Goal: Transaction & Acquisition: Purchase product/service

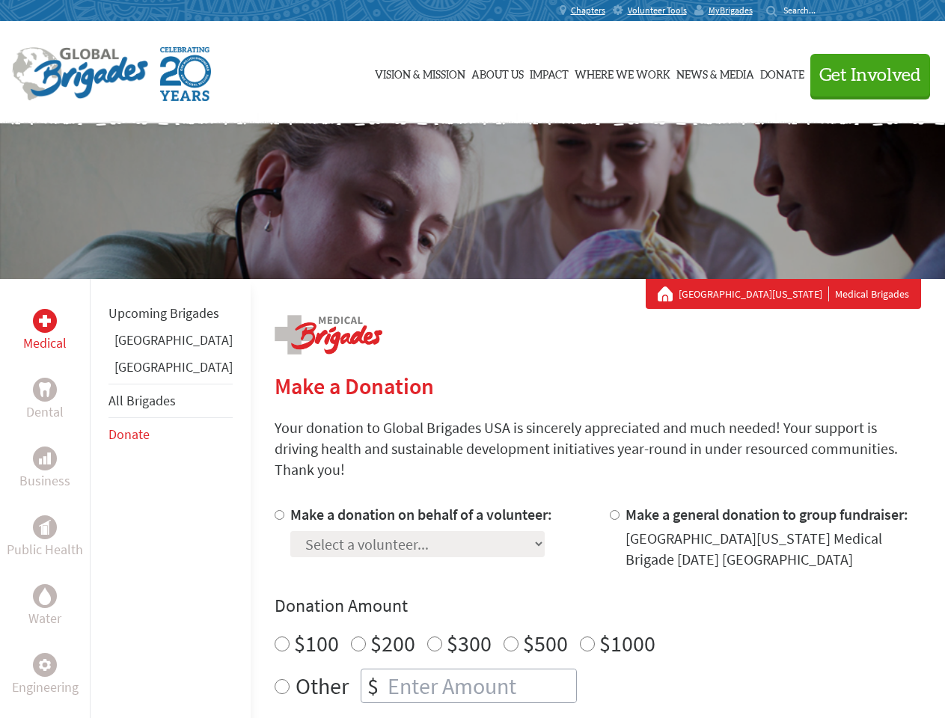
click at [826, 10] on div "Search for:" at bounding box center [796, 10] width 60 height 12
click at [863, 75] on span "Get Involved" at bounding box center [870, 76] width 102 height 18
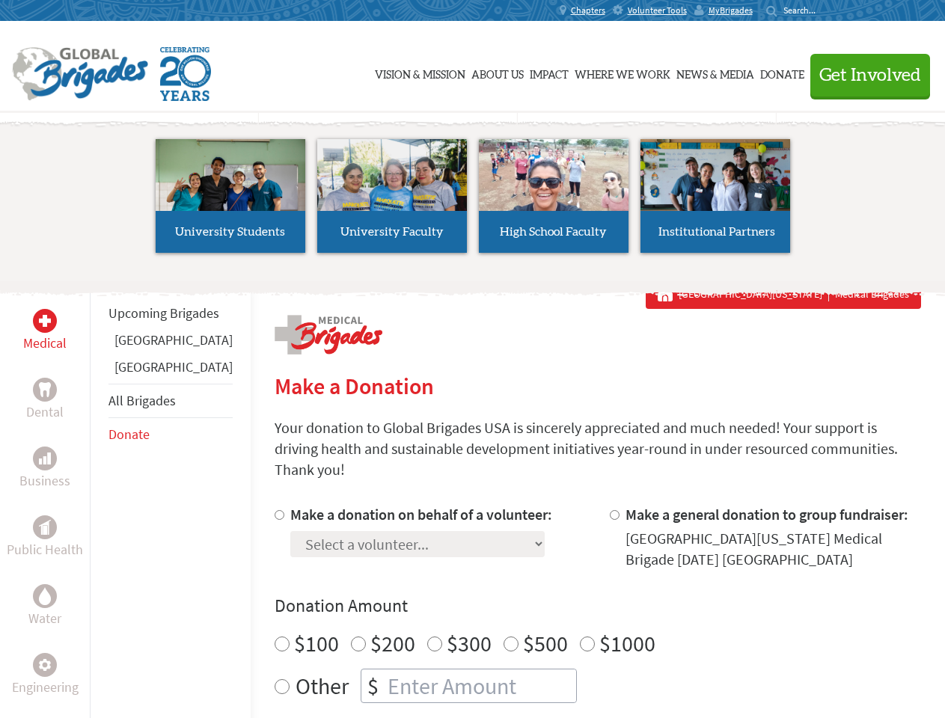
click at [473, 201] on li "High School Faculty" at bounding box center [554, 196] width 162 height 138
click at [99, 498] on div "Upcoming Brigades [GEOGRAPHIC_DATA] [GEOGRAPHIC_DATA] All Brigades Donate" at bounding box center [170, 638] width 161 height 718
click at [572, 601] on div "Donation Amount $100 $200 $300 $500 $1000 Other $" at bounding box center [598, 648] width 646 height 109
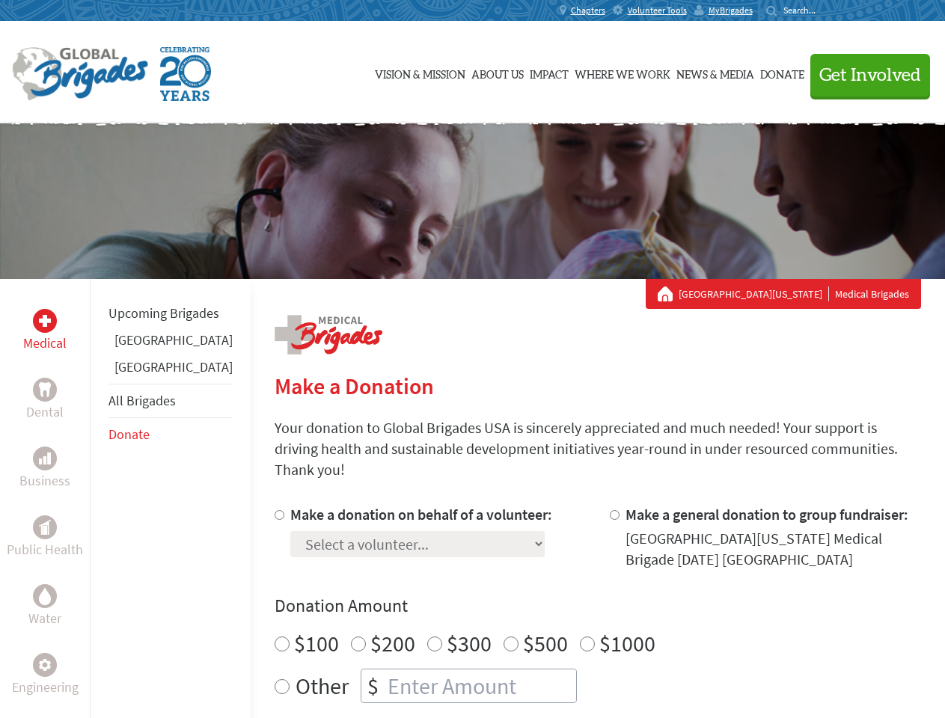
click at [275, 510] on input "Make a donation on behalf of a volunteer:" at bounding box center [280, 515] width 10 height 10
radio input "true"
click at [610, 510] on input "Make a general donation to group fundraiser:" at bounding box center [615, 515] width 10 height 10
radio input "true"
